Goal: Check status: Check status

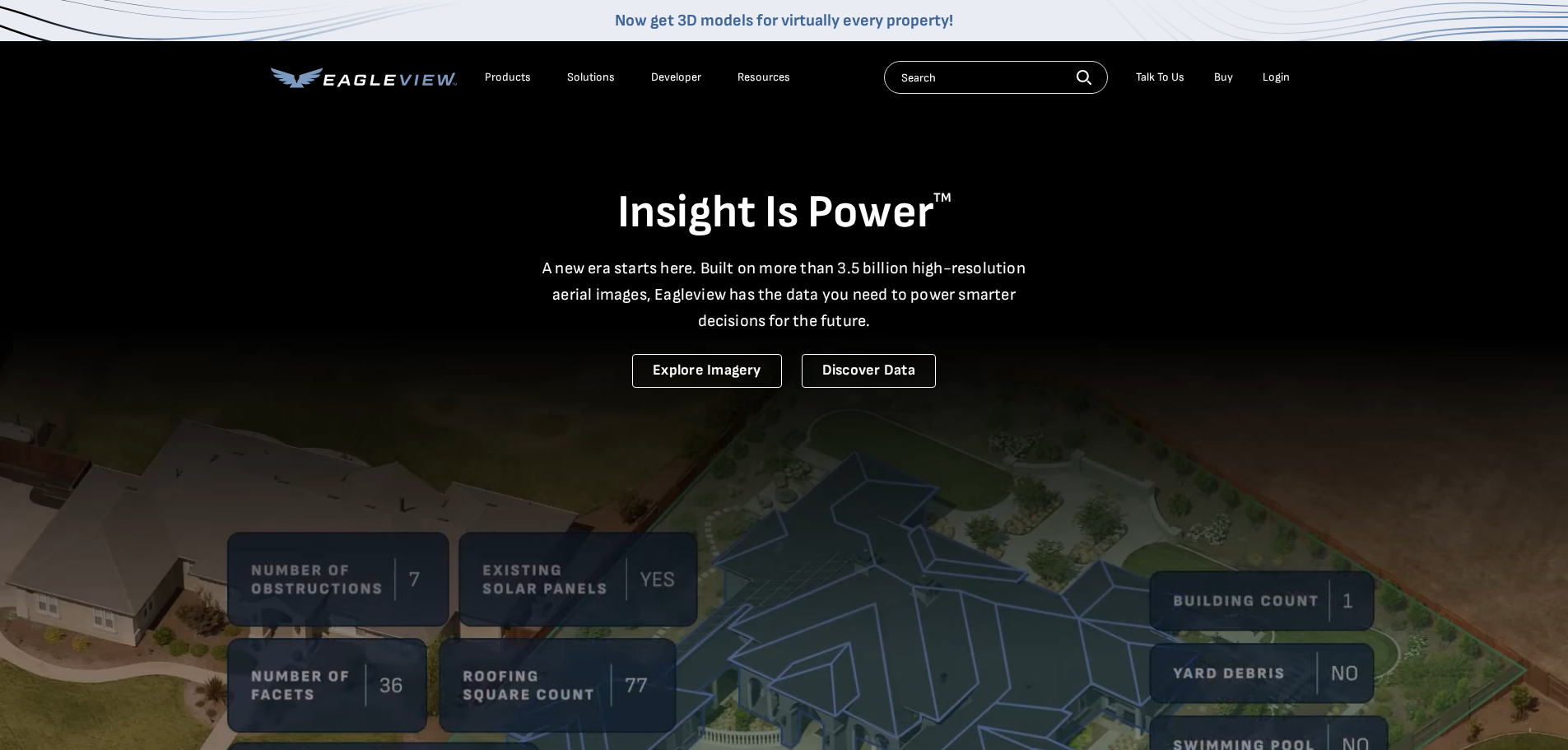
click at [1281, 81] on div "Login" at bounding box center [1276, 77] width 28 height 15
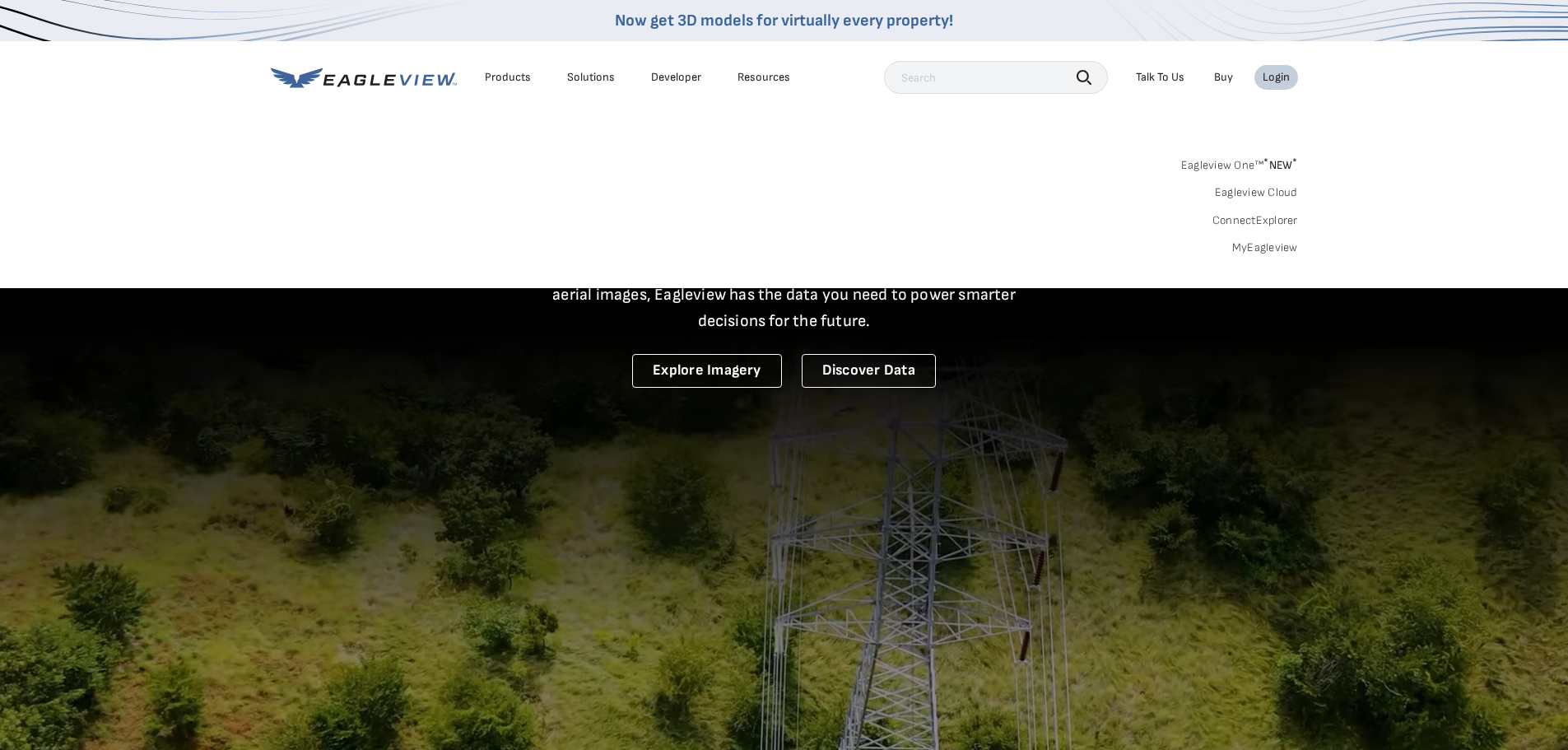
click at [1281, 246] on link "MyEagleview" at bounding box center [1265, 248] width 66 height 15
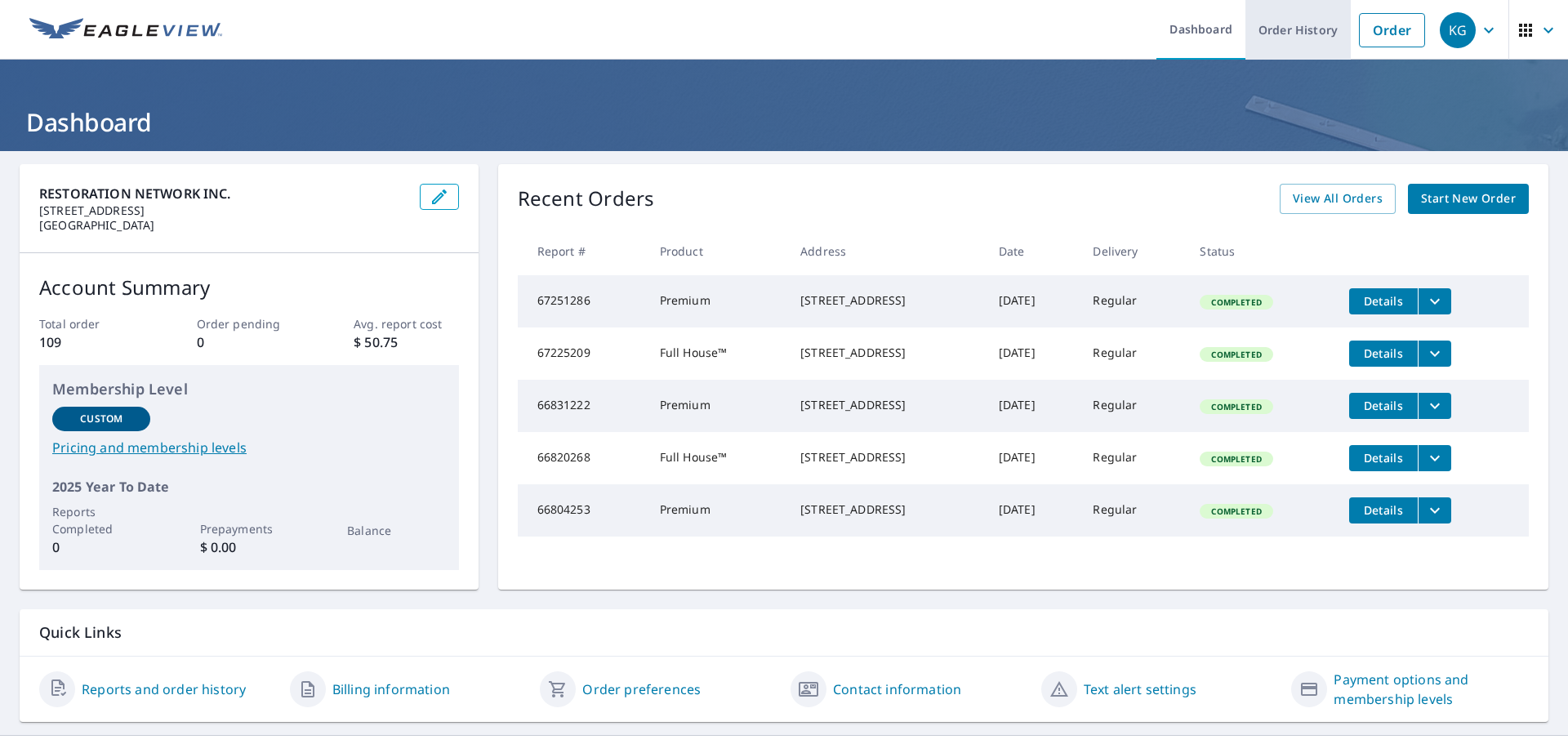
click at [1247, 32] on link "Order History" at bounding box center [1298, 30] width 105 height 60
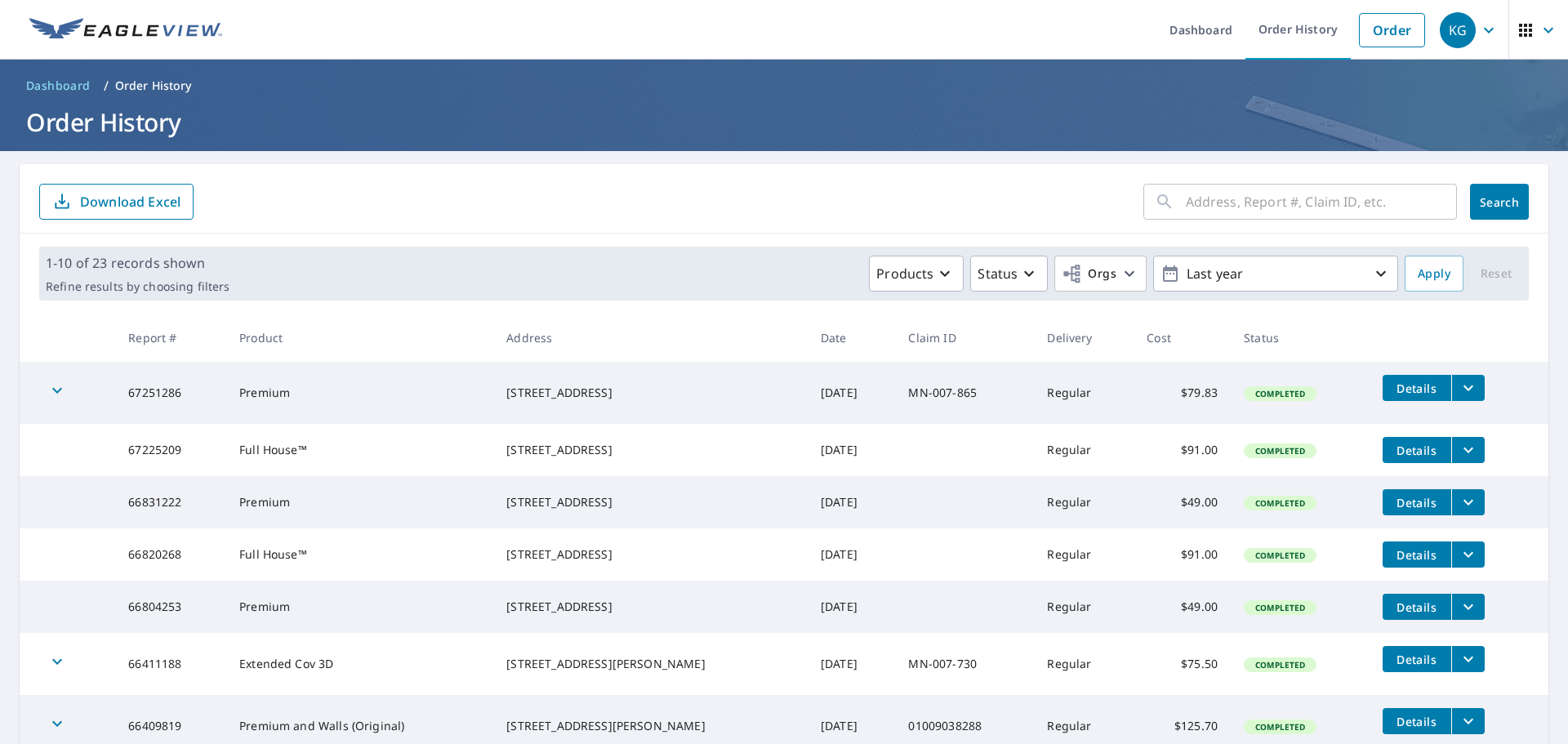
click at [1216, 198] on input "text" at bounding box center [1321, 202] width 271 height 46
paste input "Ulm"
type input "Ulm"
click at [1494, 205] on span "Search" at bounding box center [1499, 202] width 32 height 15
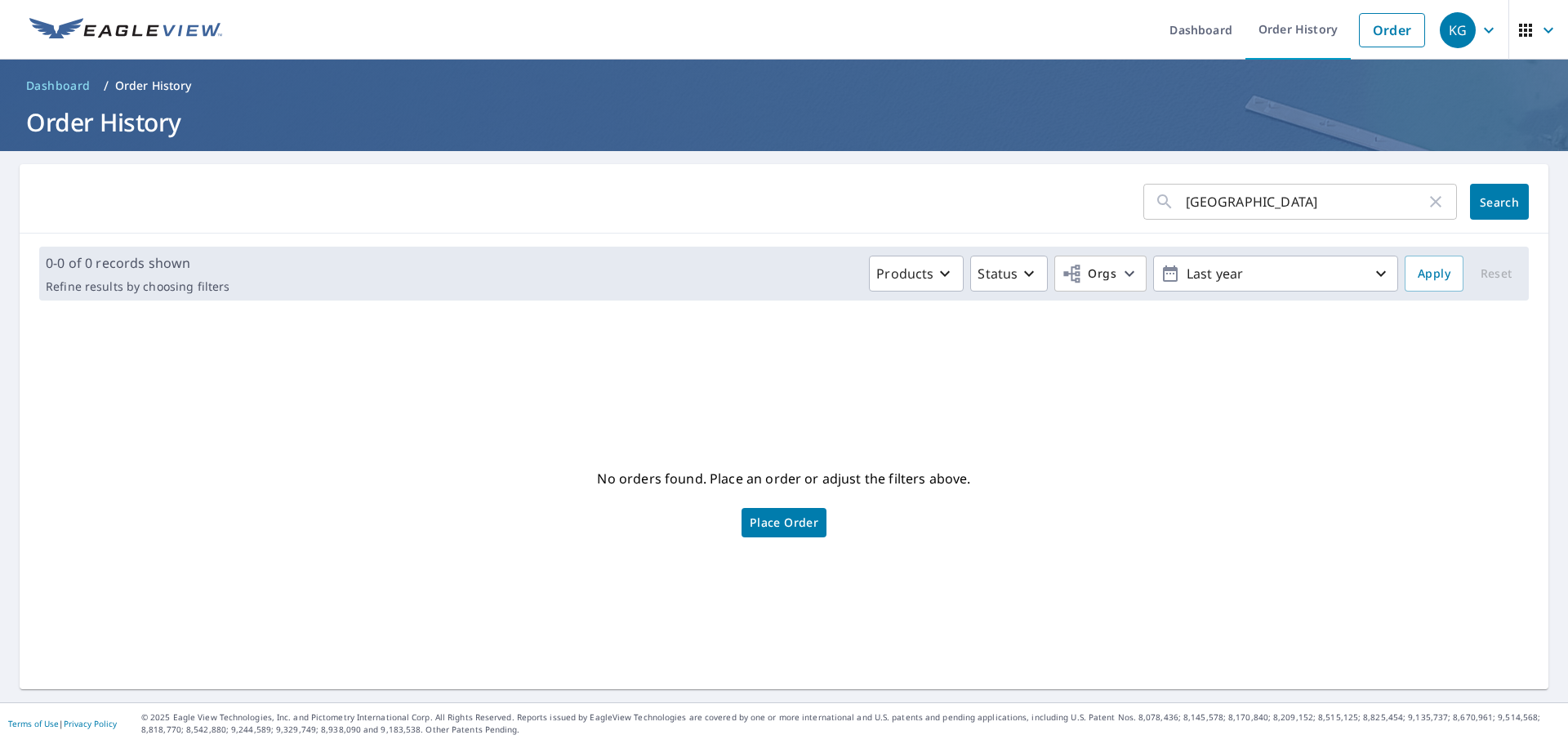
drag, startPoint x: 1220, startPoint y: 206, endPoint x: 935, endPoint y: 230, distance: 286.0
click at [996, 216] on form "Ulm ​ Search" at bounding box center [784, 201] width 1490 height 36
paste input "356 4th"
type input "356 4th"
click at [1486, 199] on span "Search" at bounding box center [1499, 202] width 32 height 15
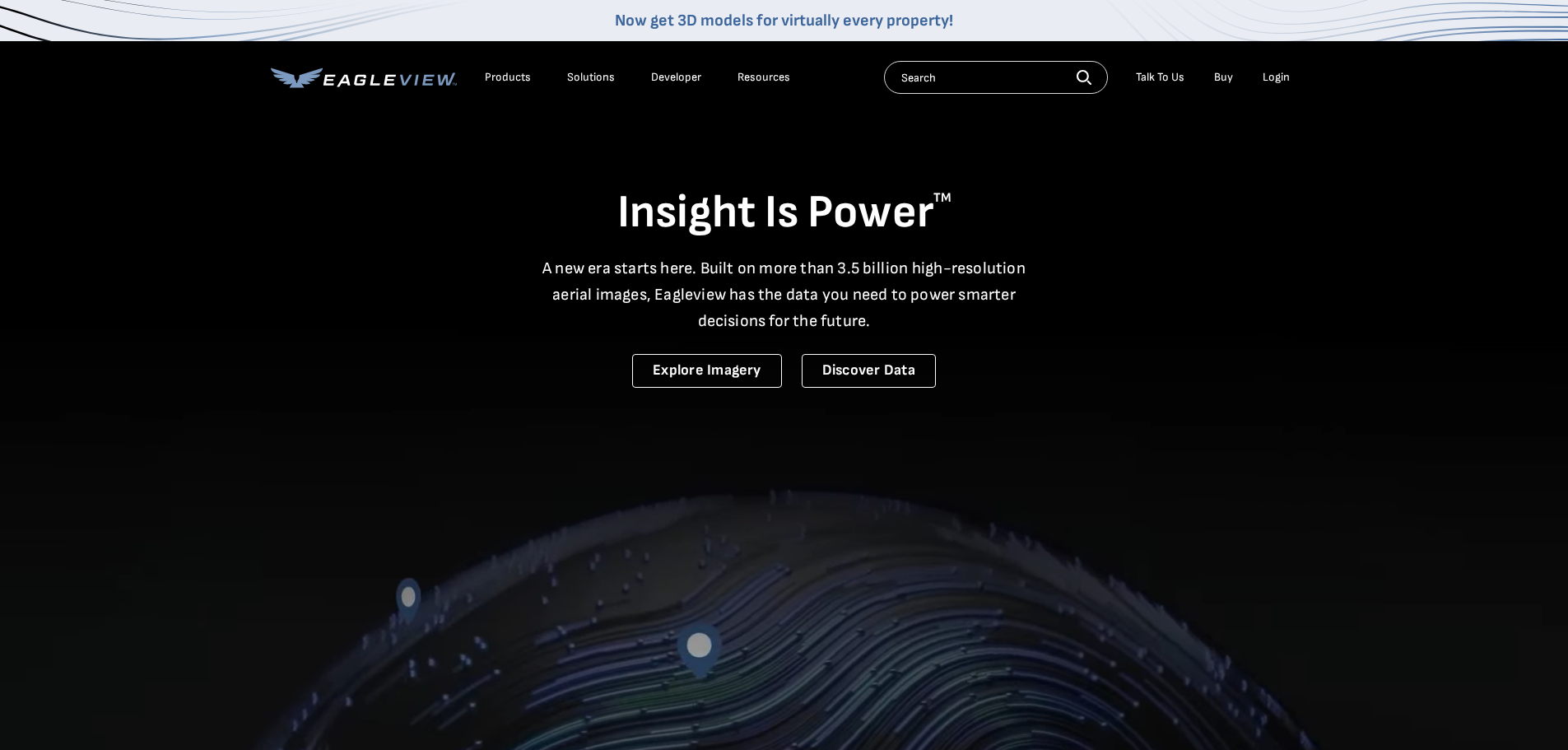
click at [1271, 78] on div "Login" at bounding box center [1276, 77] width 28 height 15
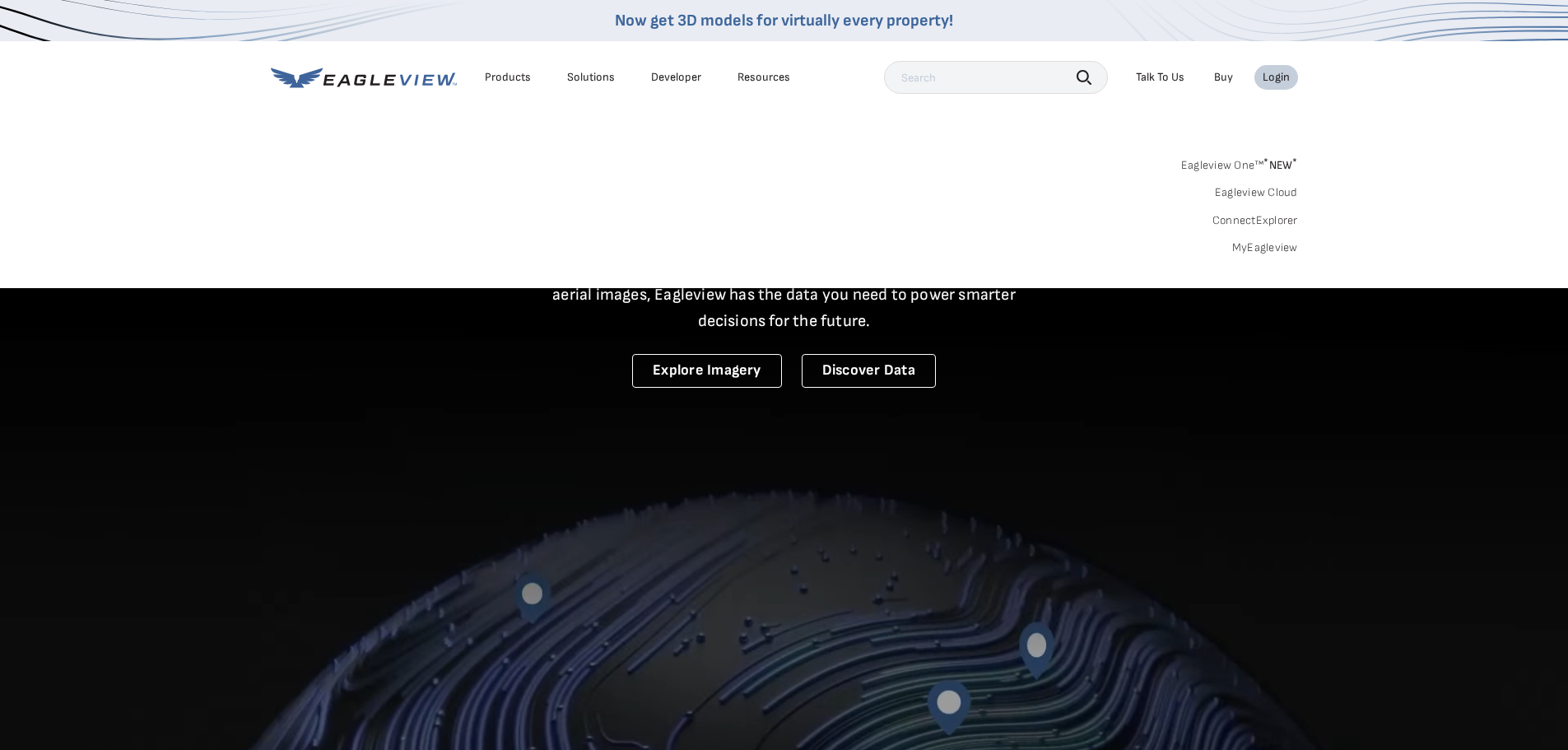
click at [1271, 248] on link "MyEagleview" at bounding box center [1265, 248] width 66 height 15
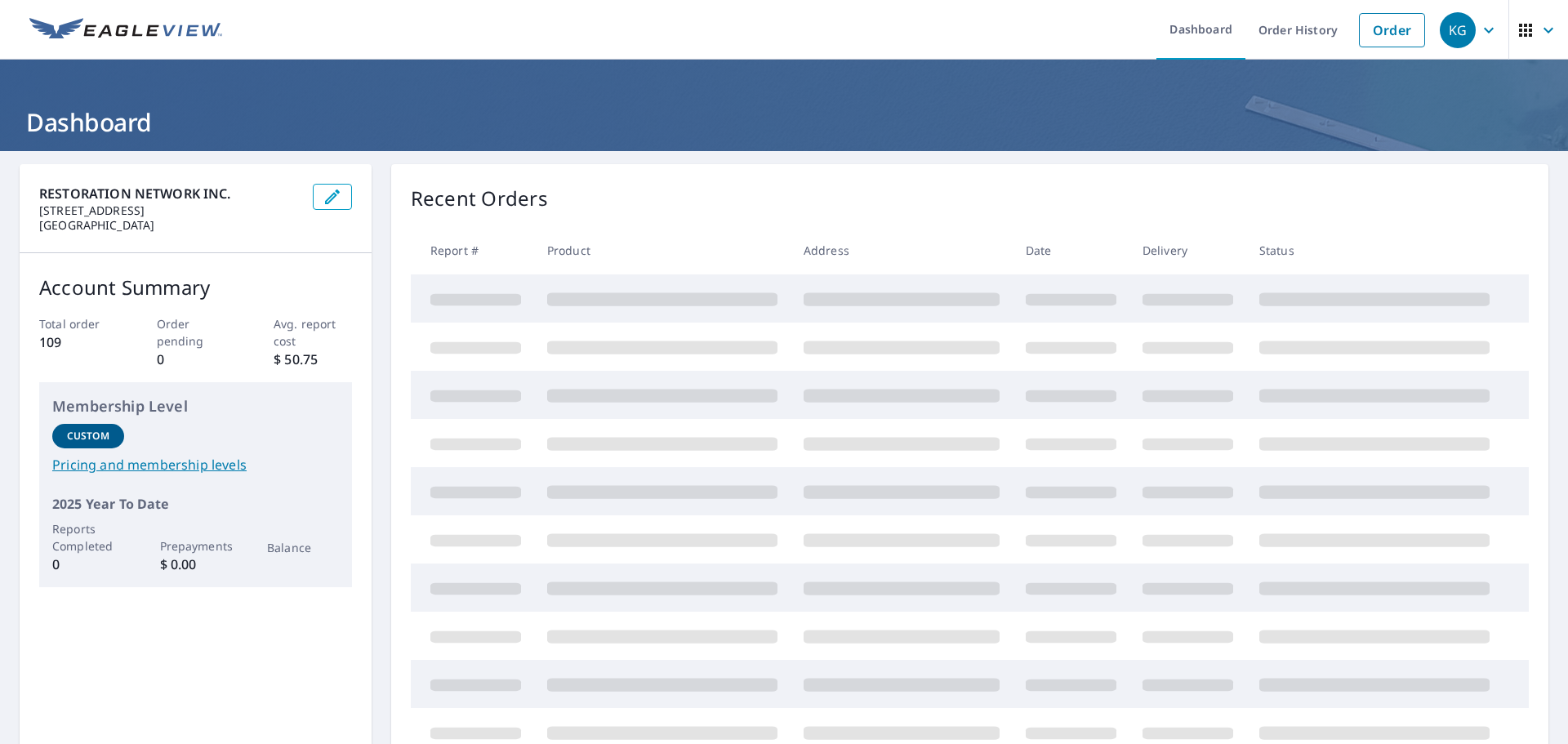
click at [1479, 26] on icon "button" at bounding box center [1489, 30] width 20 height 20
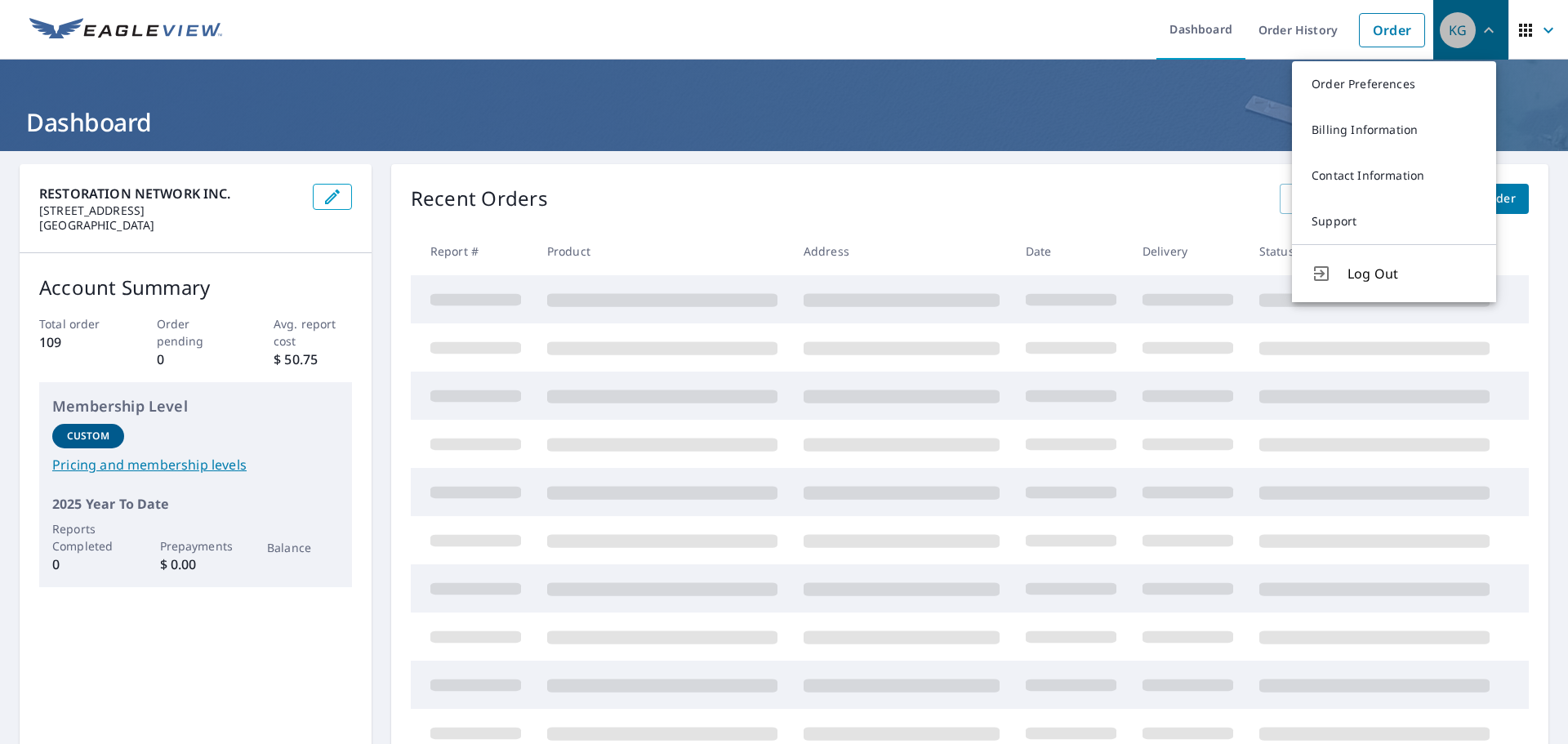
click at [1481, 25] on icon "button" at bounding box center [1489, 30] width 20 height 20
